Goal: Transaction & Acquisition: Purchase product/service

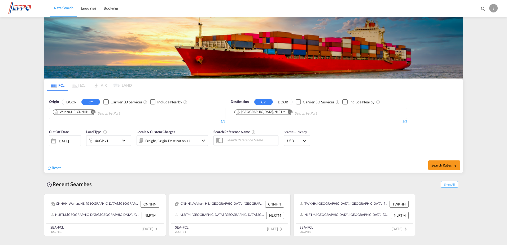
click at [93, 112] on md-icon "Remove" at bounding box center [93, 112] width 4 height 4
click at [92, 113] on input "Chips input." at bounding box center [78, 113] width 50 height 8
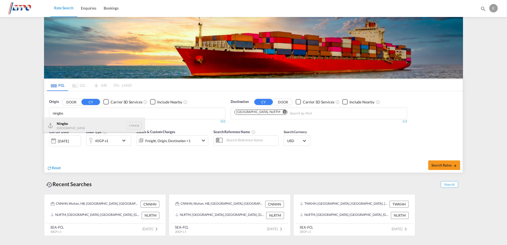
type input "ningbo"
click at [81, 120] on div "Ningbo China CNNGB" at bounding box center [93, 126] width 101 height 16
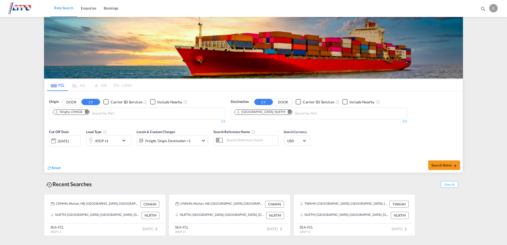
click at [122, 141] on md-icon "icon-chevron-down" at bounding box center [125, 140] width 9 height 6
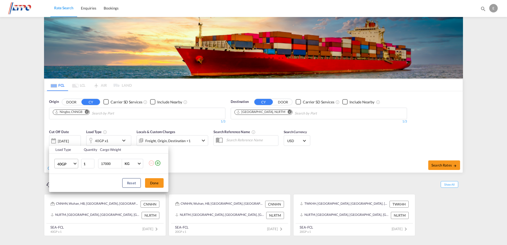
click at [74, 165] on md-select-value "40GP" at bounding box center [67, 163] width 21 height 9
click at [65, 175] on div "40HC" at bounding box center [62, 176] width 10 height 5
click at [155, 181] on button "Done" at bounding box center [154, 183] width 19 height 10
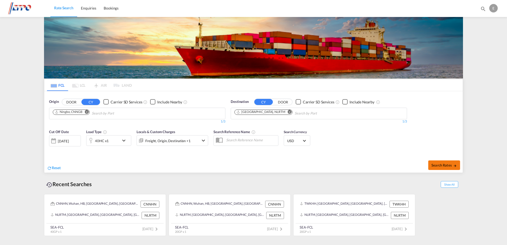
click at [448, 164] on span "Search Rates" at bounding box center [443, 165] width 25 height 4
type input "CNNGB to NLRTM / [DATE]"
